Goal: Information Seeking & Learning: Learn about a topic

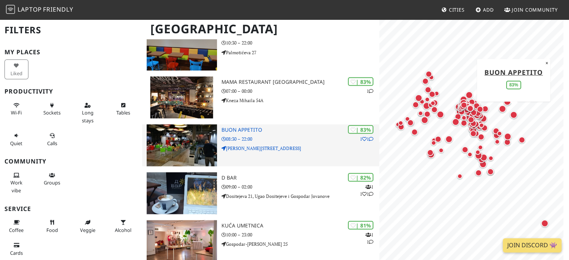
scroll to position [1383, 0]
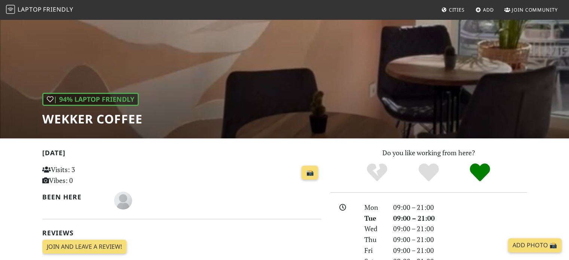
scroll to position [37, 0]
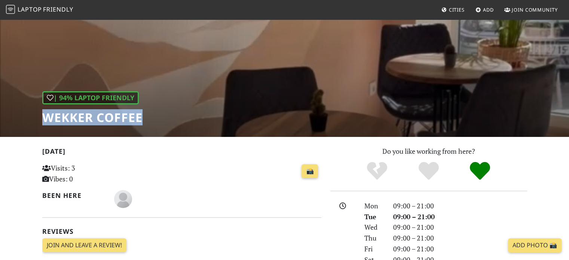
drag, startPoint x: 167, startPoint y: 116, endPoint x: 40, endPoint y: 117, distance: 126.3
click at [40, 117] on div "| 94% Laptop Friendly Wekker Coffee" at bounding box center [284, 58] width 569 height 155
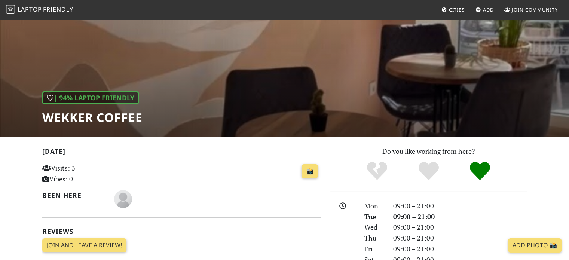
drag, startPoint x: 72, startPoint y: 116, endPoint x: 19, endPoint y: 167, distance: 73.2
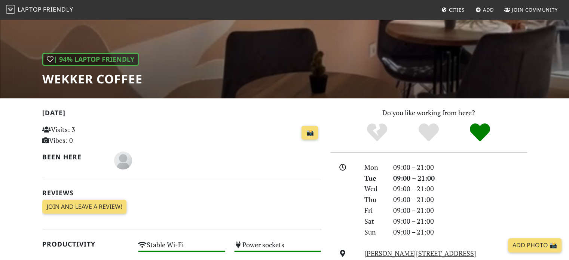
scroll to position [75, 0]
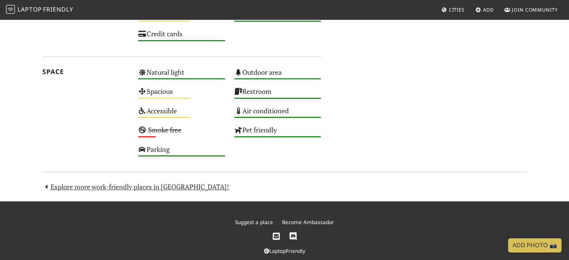
scroll to position [523, 0]
